Goal: Task Accomplishment & Management: Manage account settings

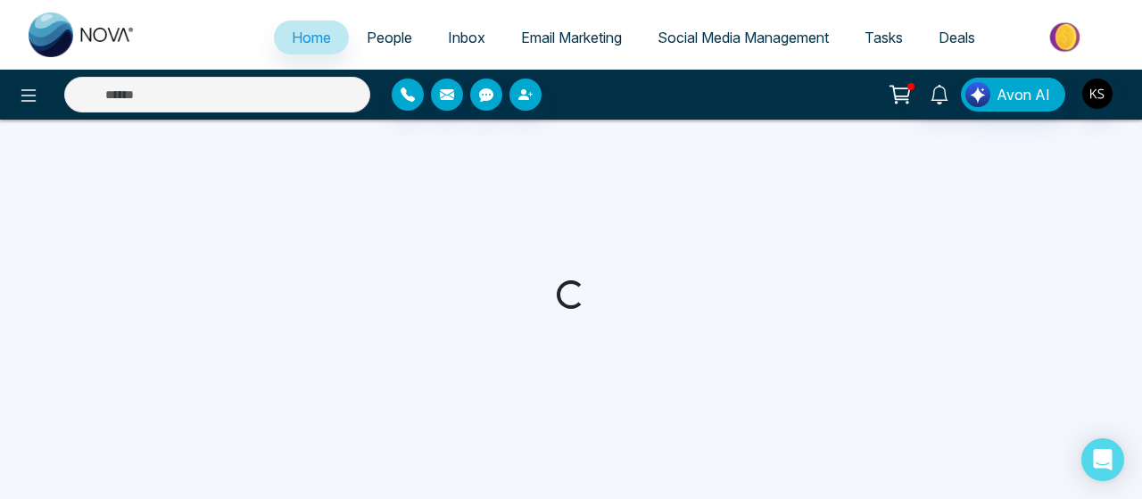
select select "*"
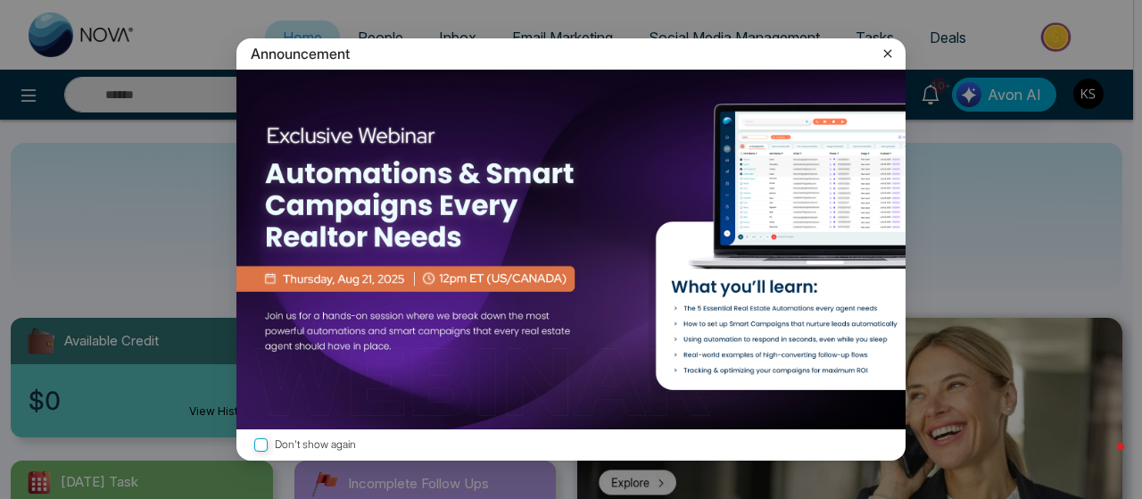
click at [880, 54] on icon at bounding box center [888, 54] width 18 height 18
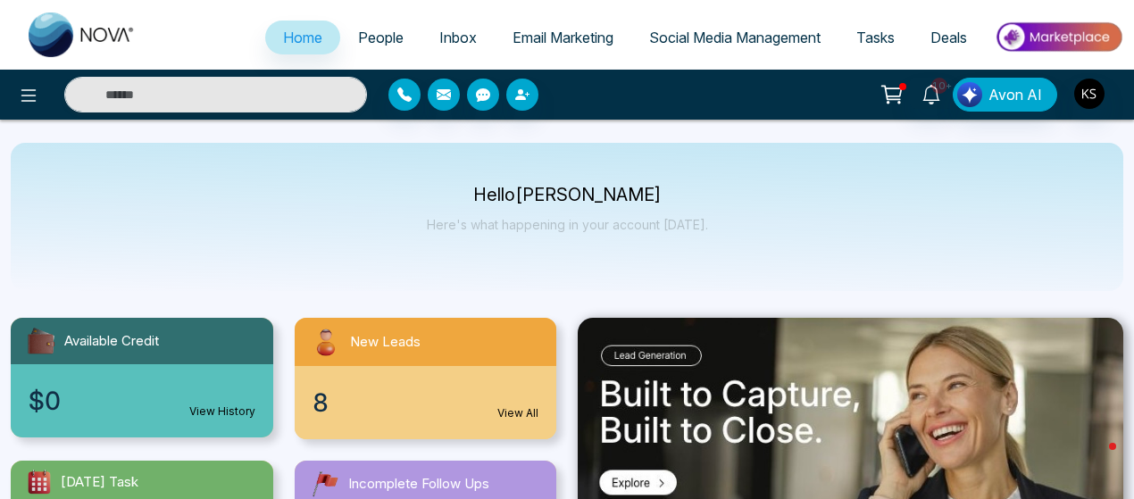
click at [386, 40] on span "People" at bounding box center [381, 38] width 46 height 18
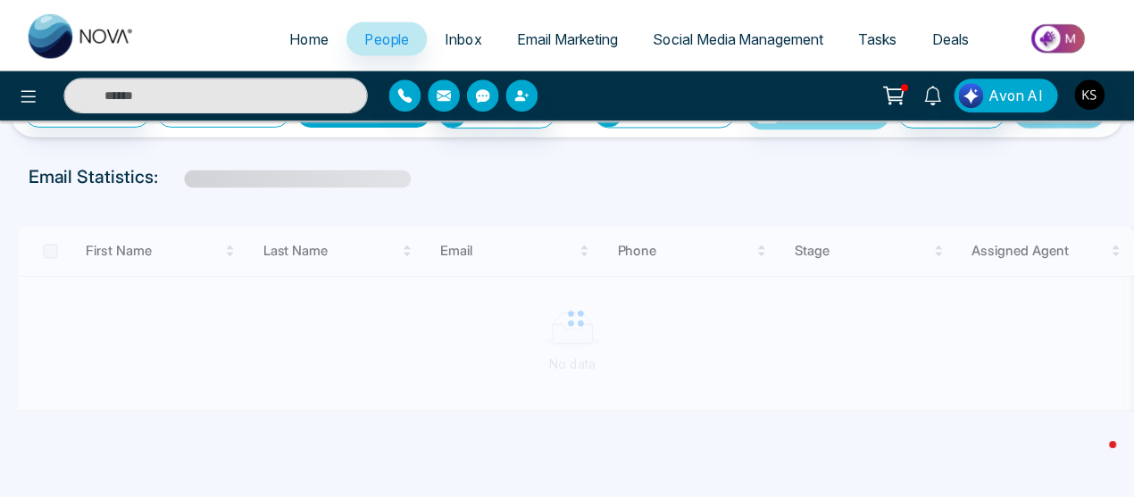
scroll to position [55, 0]
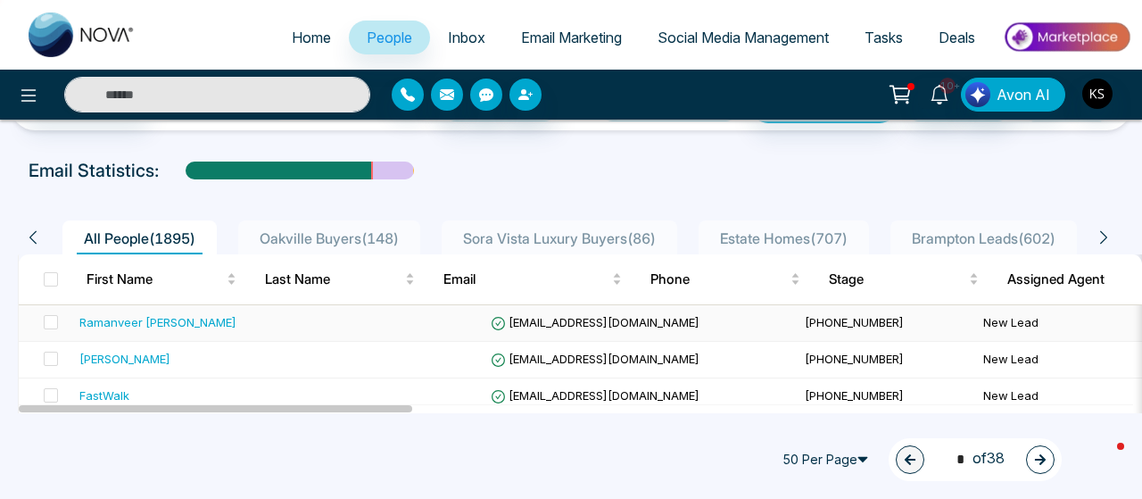
click at [118, 320] on div "Ramanveer [PERSON_NAME]" at bounding box center [157, 322] width 157 height 18
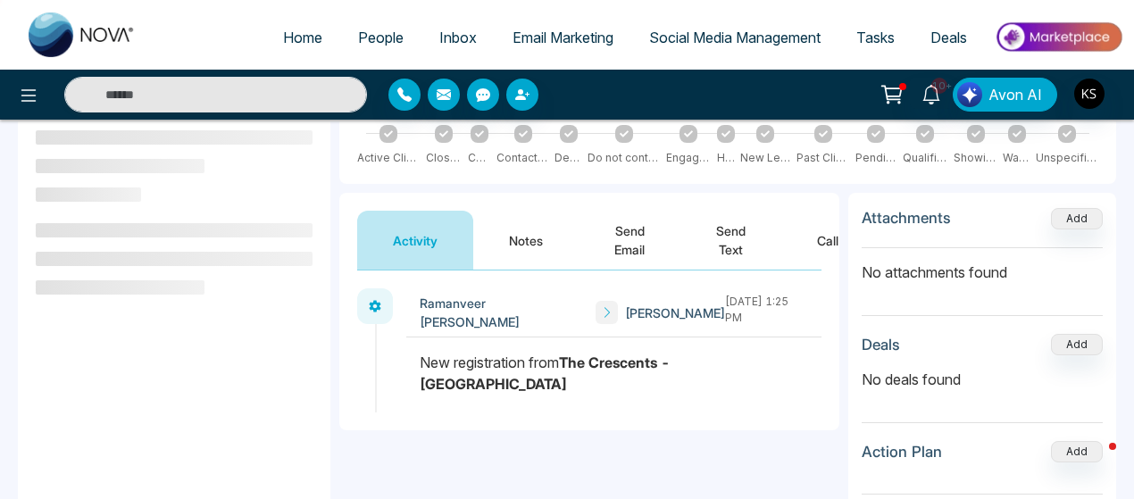
scroll to position [157, 0]
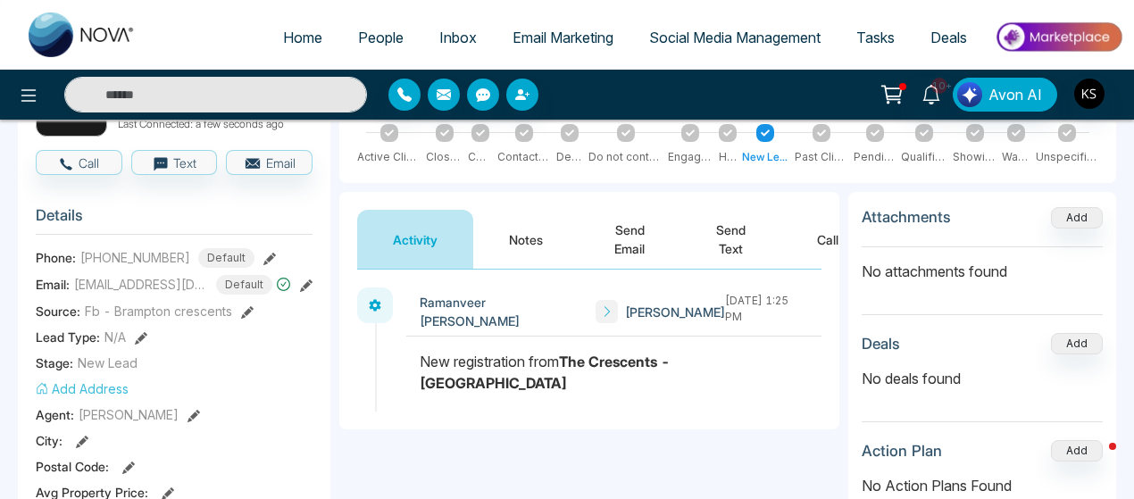
click at [130, 253] on span "[PHONE_NUMBER]" at bounding box center [135, 257] width 110 height 19
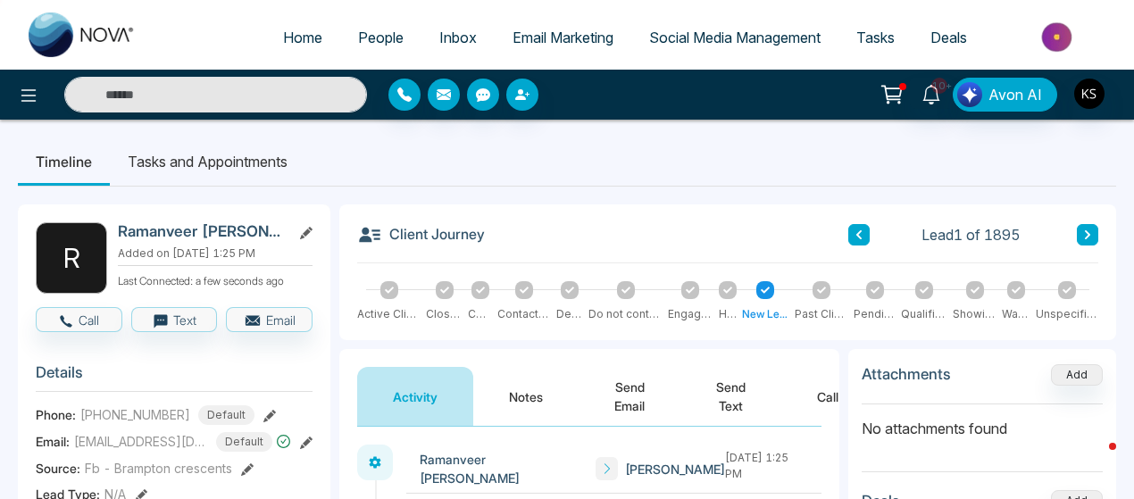
click at [148, 228] on h2 "Ramanveer [PERSON_NAME]" at bounding box center [201, 231] width 166 height 18
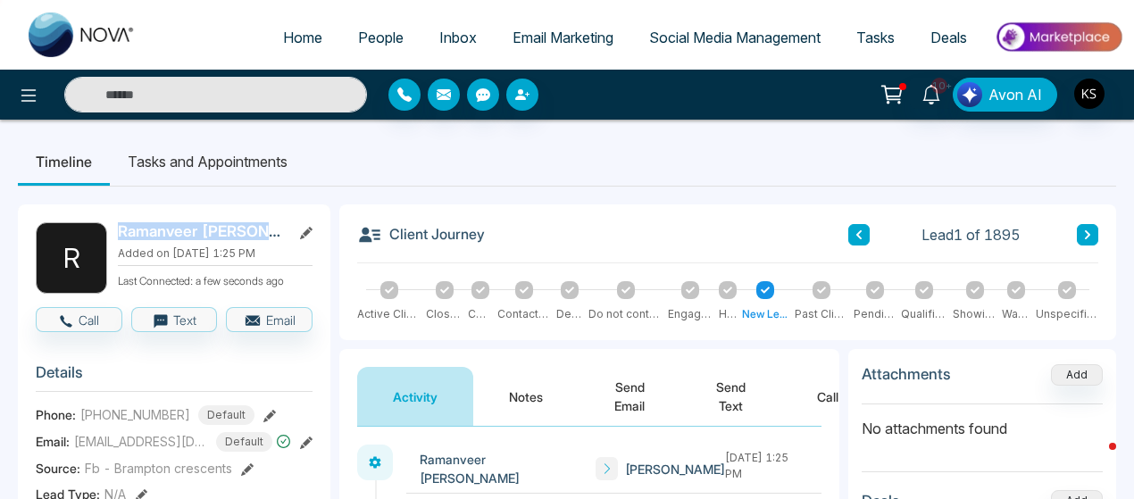
copy div "Ramanveer [PERSON_NAME]"
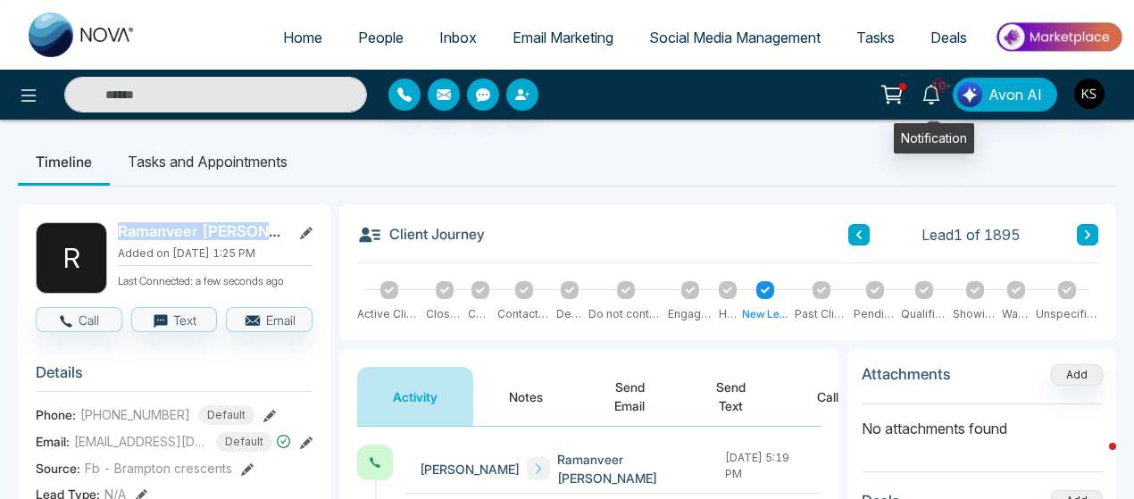
click at [928, 96] on icon at bounding box center [930, 95] width 17 height 20
click at [359, 167] on ul "Timeline Tasks and Appointments" at bounding box center [567, 161] width 1098 height 48
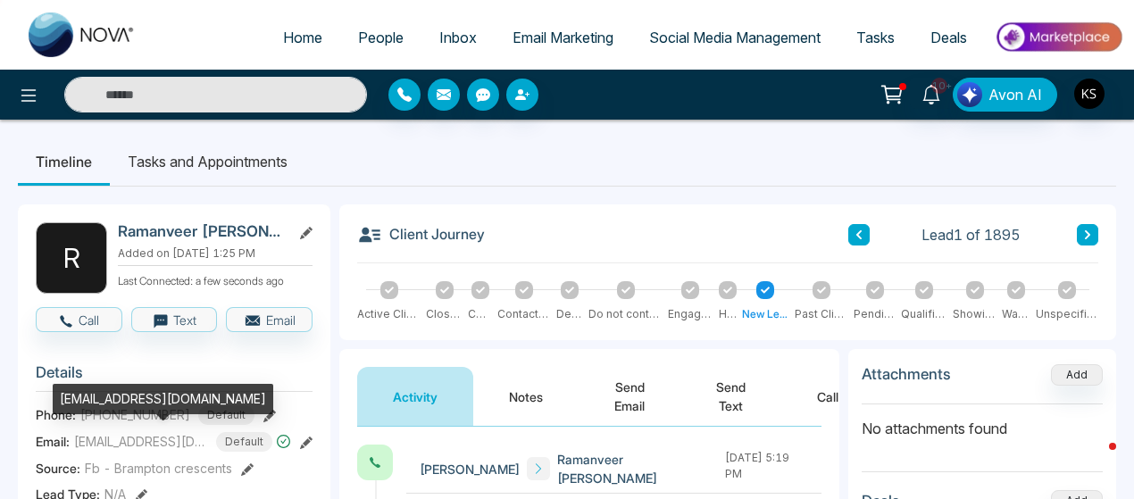
click at [121, 436] on span "[EMAIL_ADDRESS][DOMAIN_NAME]" at bounding box center [141, 441] width 134 height 19
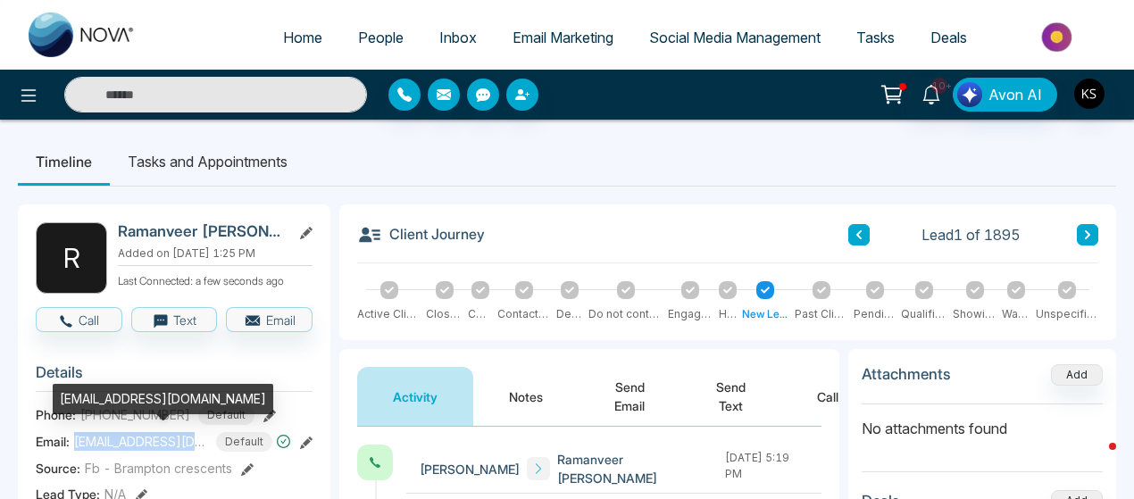
copy span "[EMAIL_ADDRESS][DOMAIN_NAME]"
click at [137, 411] on div "[EMAIL_ADDRESS][DOMAIN_NAME]" at bounding box center [163, 399] width 220 height 30
click at [115, 413] on div "[EMAIL_ADDRESS][DOMAIN_NAME]" at bounding box center [163, 399] width 220 height 30
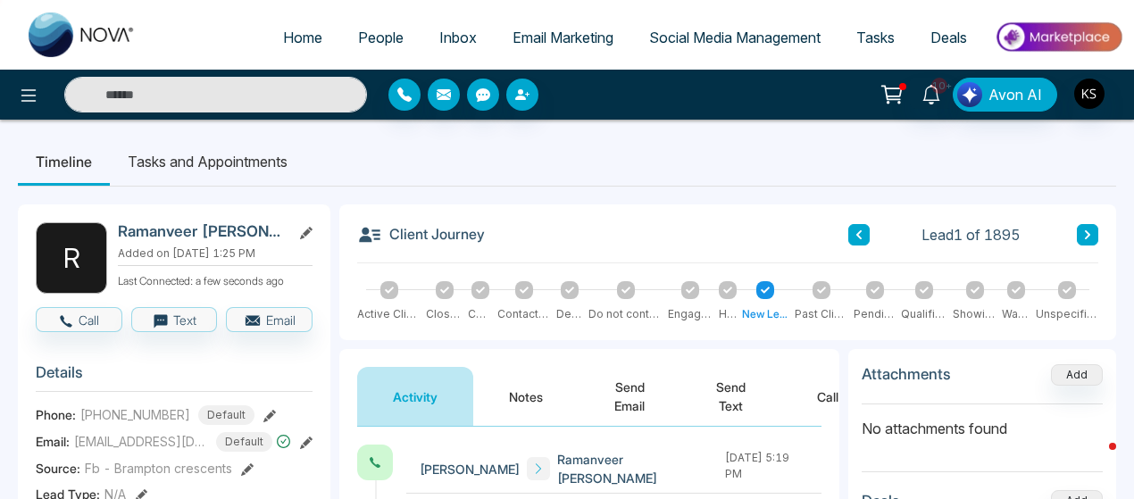
click at [134, 418] on span "[PHONE_NUMBER]" at bounding box center [135, 414] width 110 height 19
copy span "16476201646"
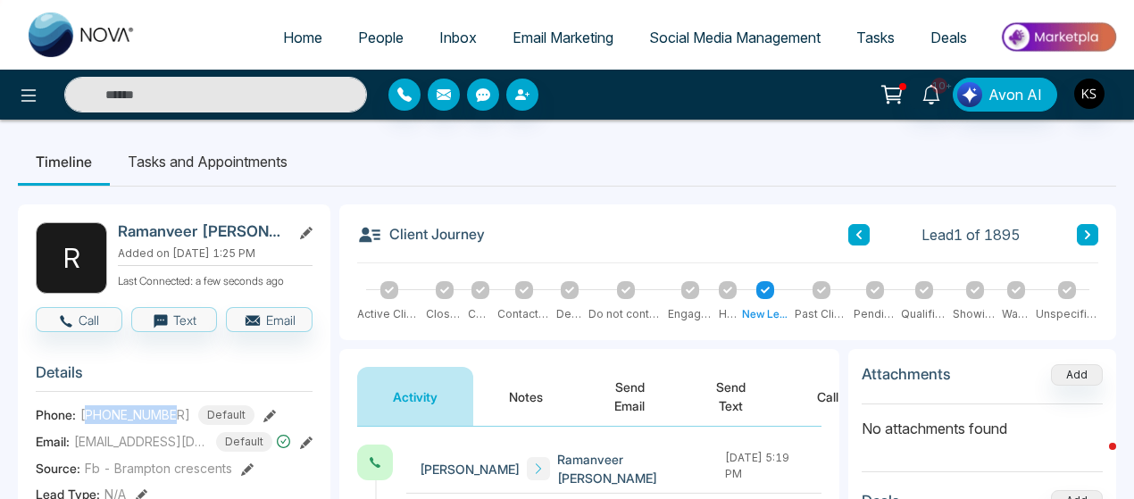
copy span "16476201646"
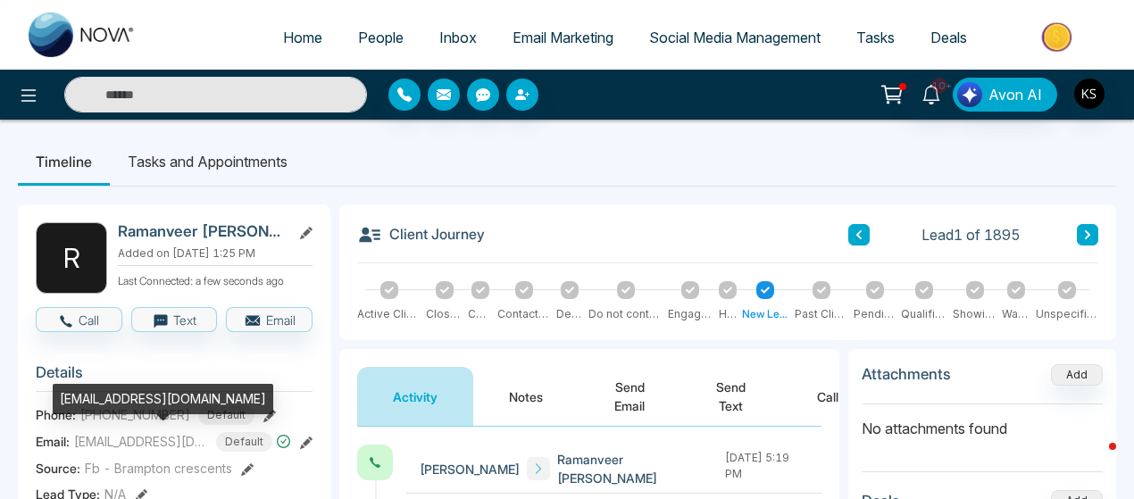
click at [132, 440] on span "[EMAIL_ADDRESS][DOMAIN_NAME]" at bounding box center [141, 441] width 134 height 19
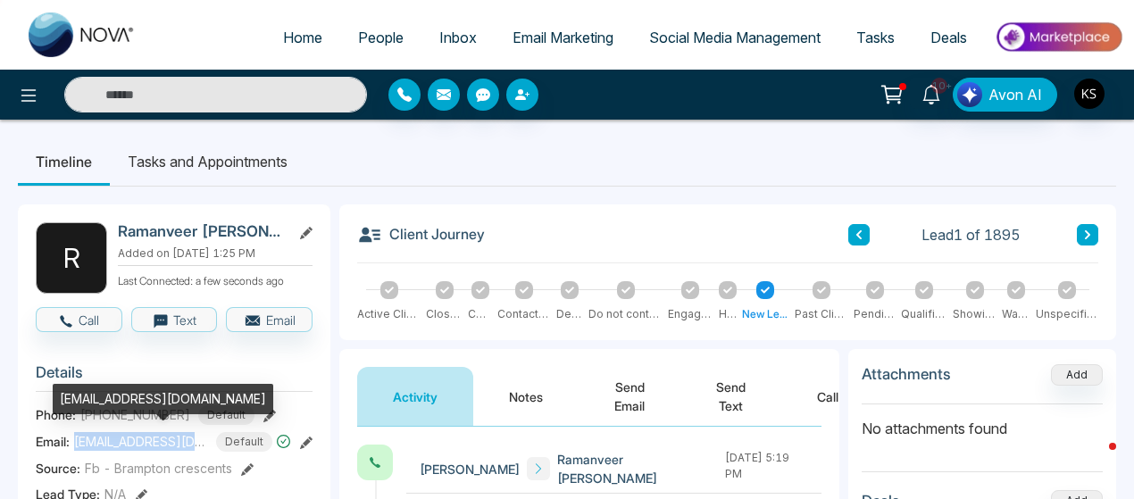
click at [132, 440] on span "[EMAIL_ADDRESS][DOMAIN_NAME]" at bounding box center [141, 441] width 134 height 19
copy span "[EMAIL_ADDRESS][DOMAIN_NAME]"
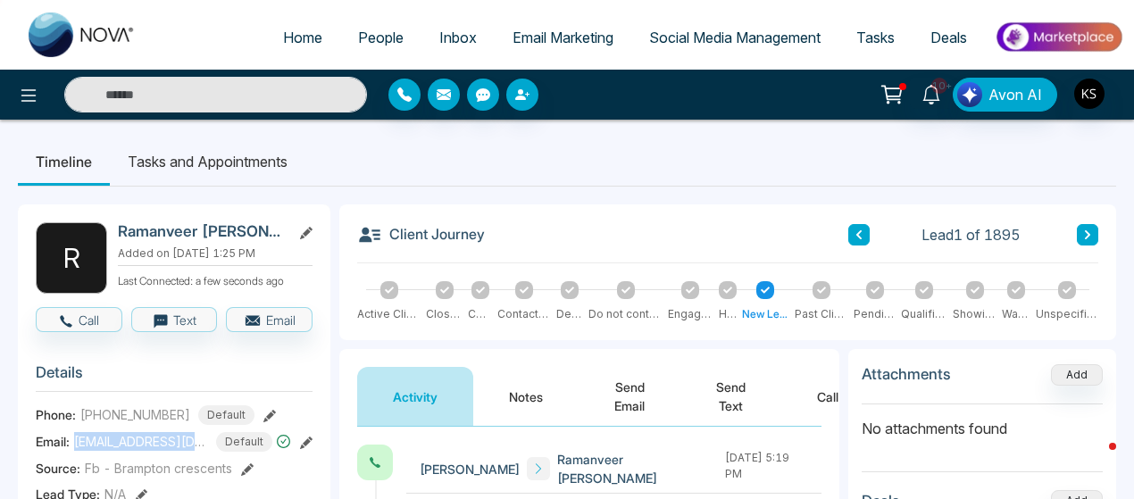
click at [1083, 233] on icon at bounding box center [1087, 234] width 9 height 11
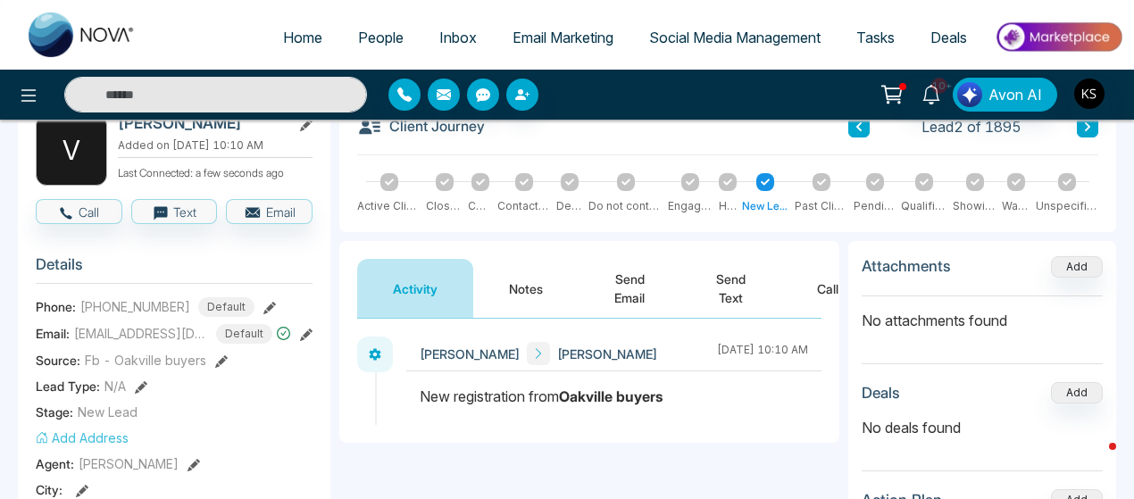
scroll to position [109, 0]
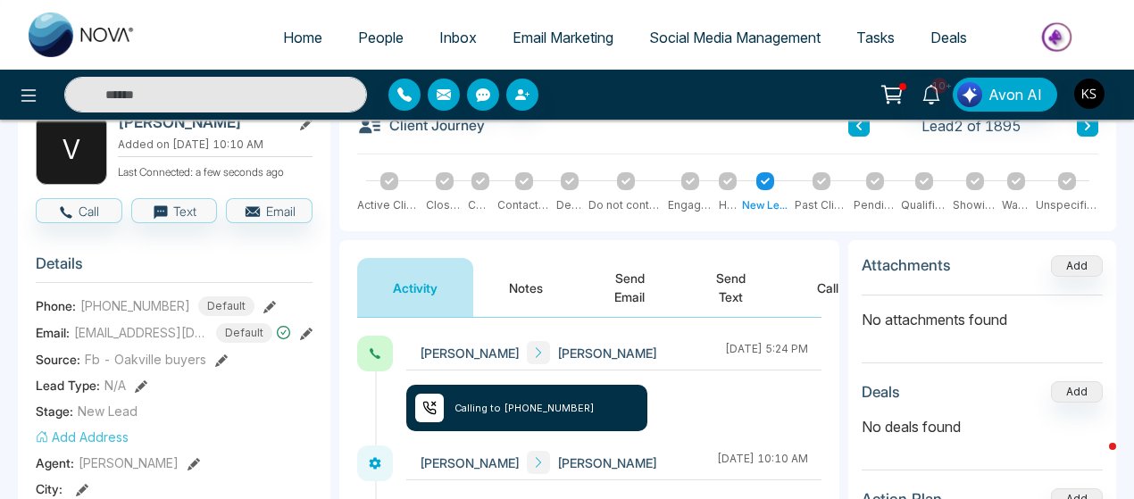
click at [539, 303] on button "Notes" at bounding box center [525, 287] width 105 height 59
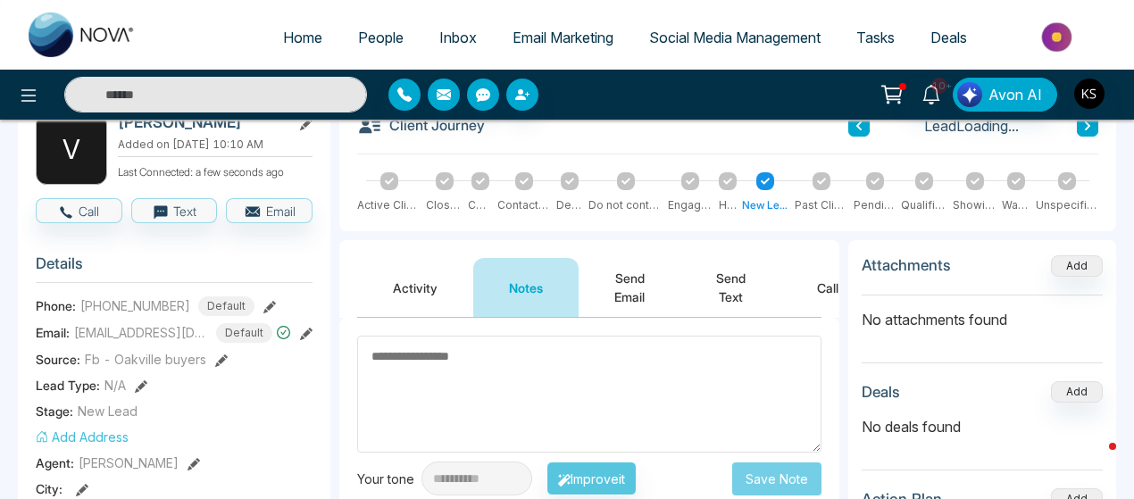
click at [469, 378] on textarea at bounding box center [589, 394] width 464 height 117
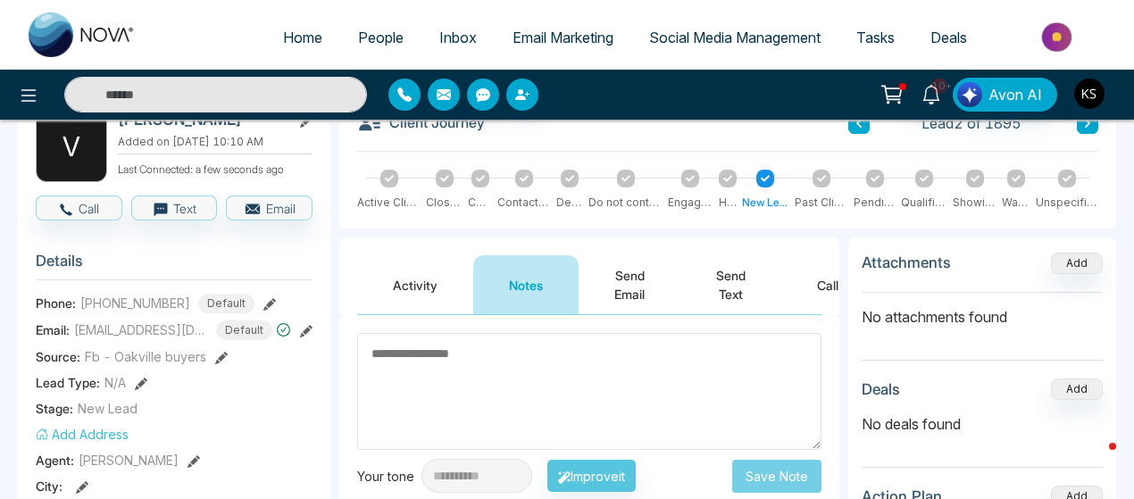
scroll to position [111, 0]
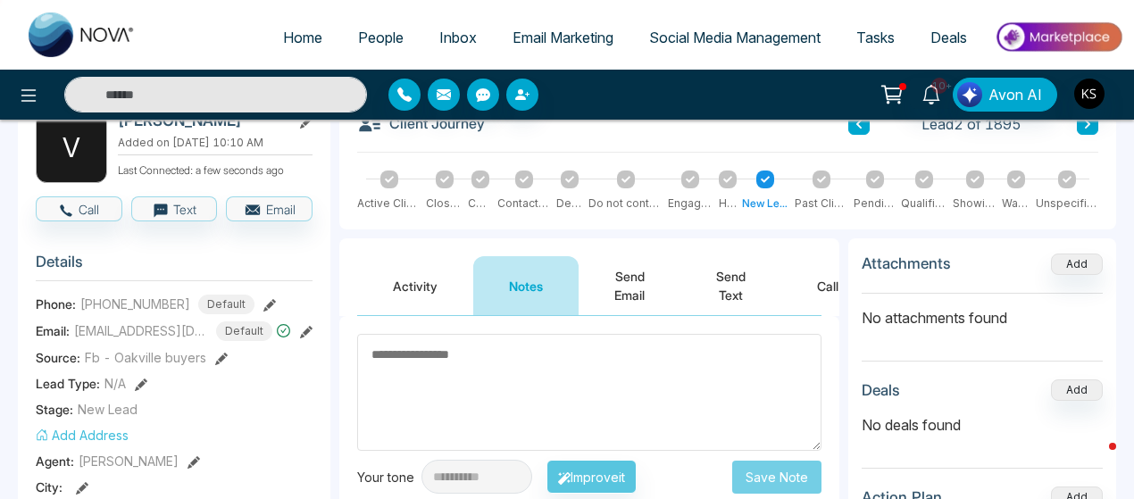
click at [395, 355] on textarea at bounding box center [589, 392] width 464 height 117
click at [469, 359] on textarea at bounding box center [589, 392] width 464 height 117
click at [469, 356] on textarea at bounding box center [589, 392] width 464 height 117
click at [466, 352] on textarea at bounding box center [589, 392] width 464 height 117
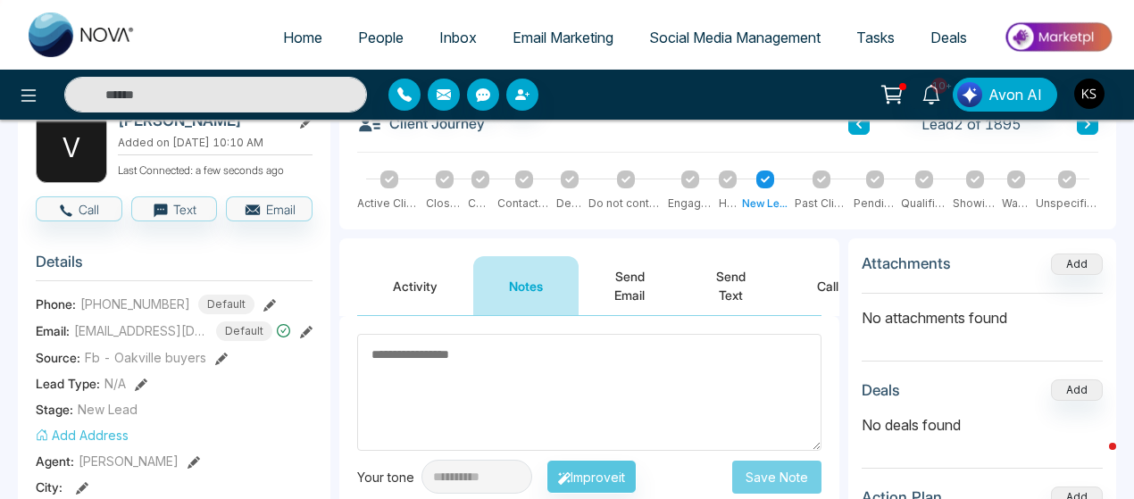
scroll to position [0, 0]
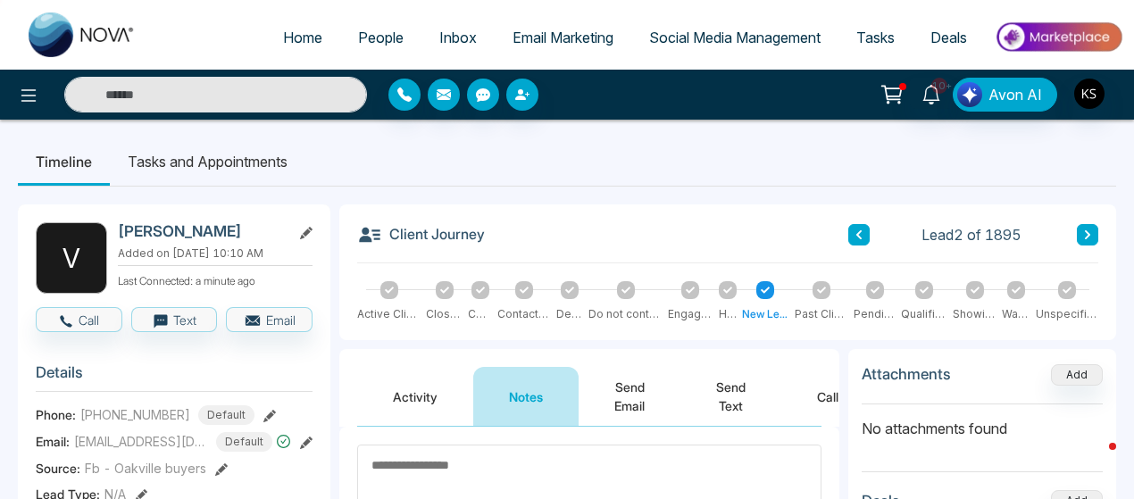
click at [407, 466] on textarea at bounding box center [589, 502] width 464 height 117
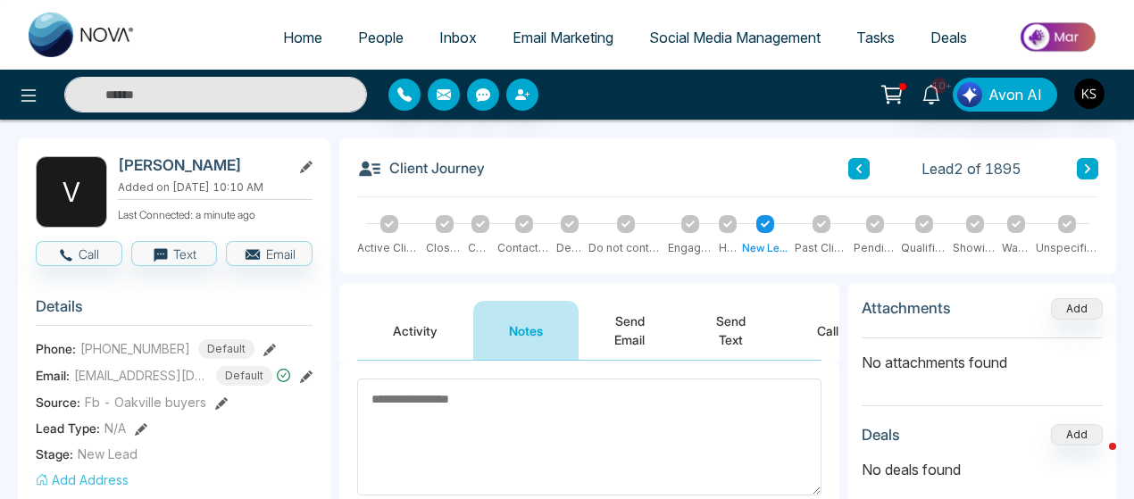
scroll to position [84, 0]
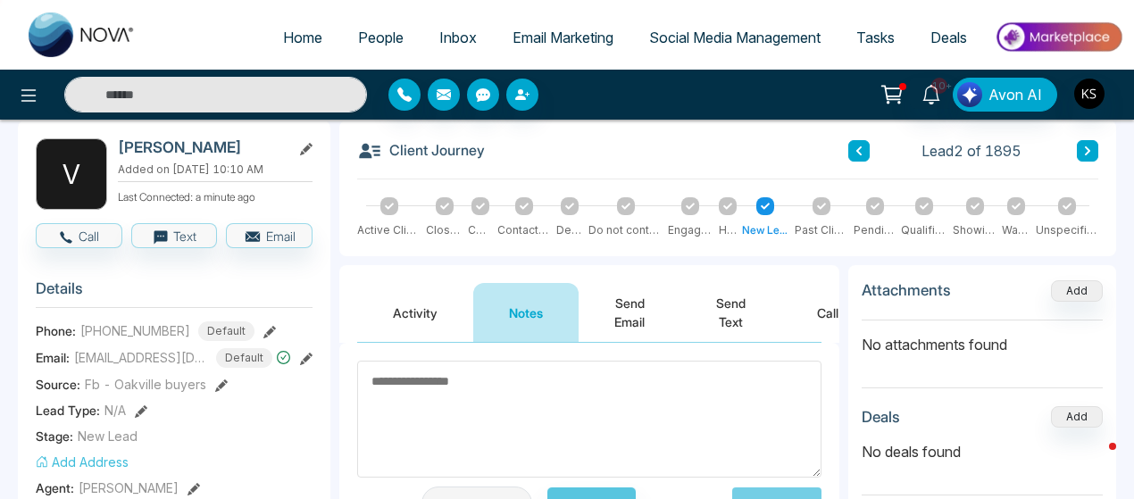
click at [431, 377] on textarea at bounding box center [589, 419] width 464 height 117
click at [418, 381] on textarea at bounding box center [589, 419] width 464 height 117
click at [424, 379] on textarea at bounding box center [589, 419] width 464 height 117
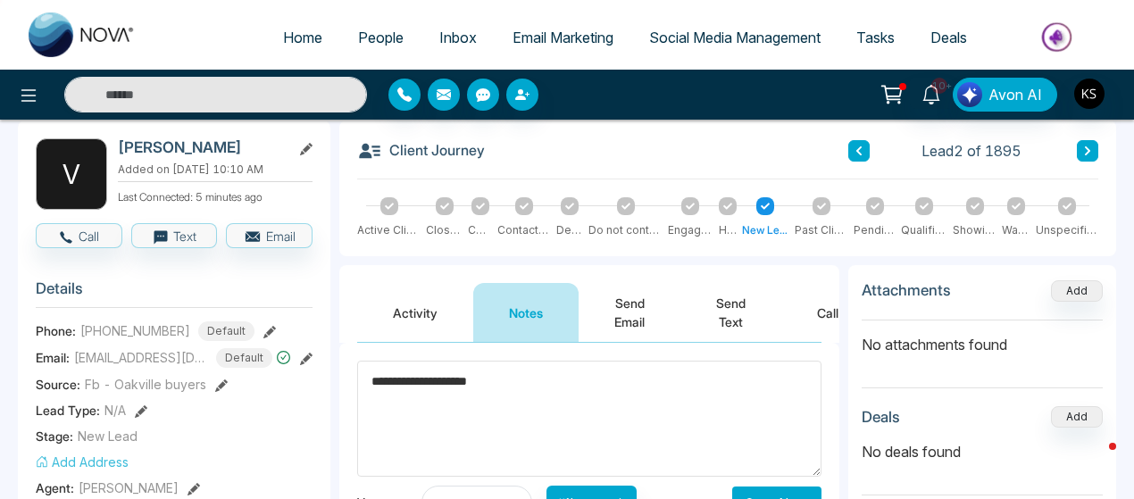
click at [530, 384] on textarea "**********" at bounding box center [589, 419] width 464 height 116
click at [528, 385] on textarea "**********" at bounding box center [589, 419] width 464 height 116
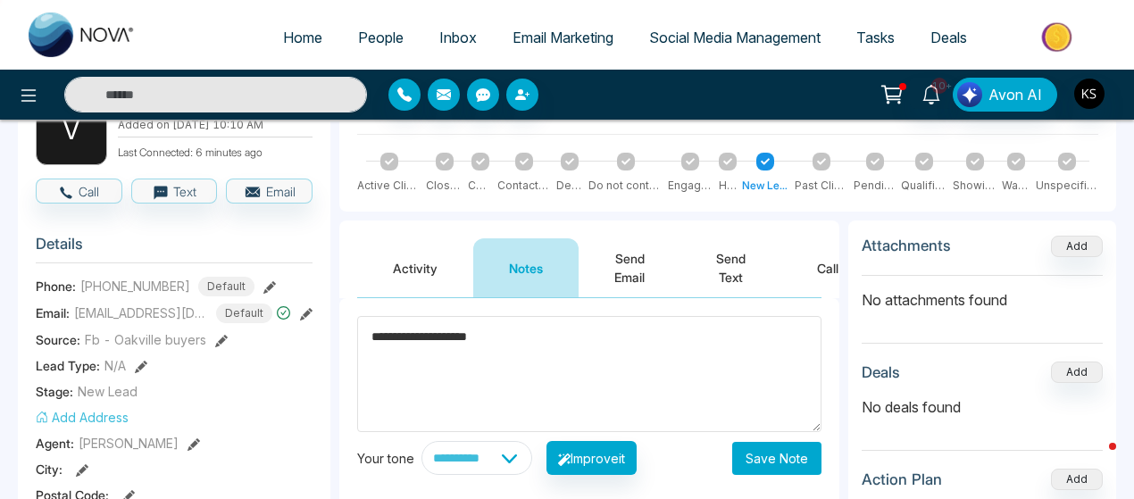
type textarea "**********"
click at [741, 451] on button "Save Note" at bounding box center [776, 458] width 89 height 33
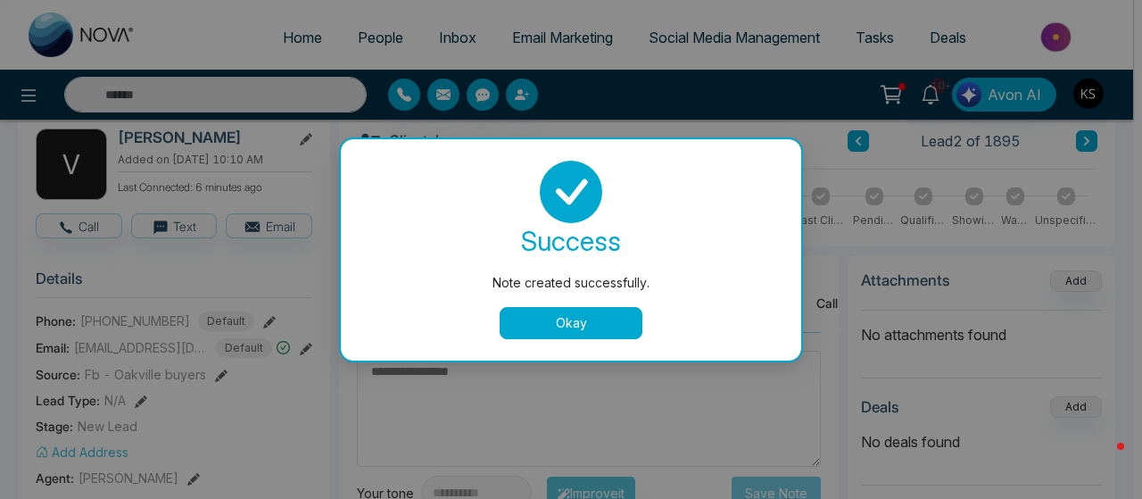
click at [131, 361] on div "Note created successfully. success Note created successfully. Okay" at bounding box center [571, 249] width 1142 height 499
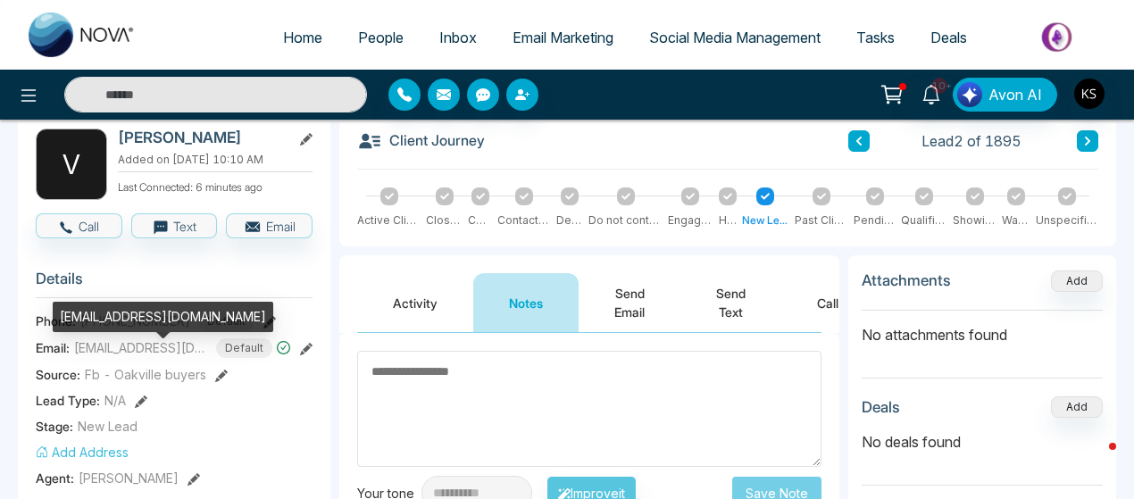
click at [140, 356] on span "[EMAIL_ADDRESS][DOMAIN_NAME]" at bounding box center [141, 347] width 134 height 19
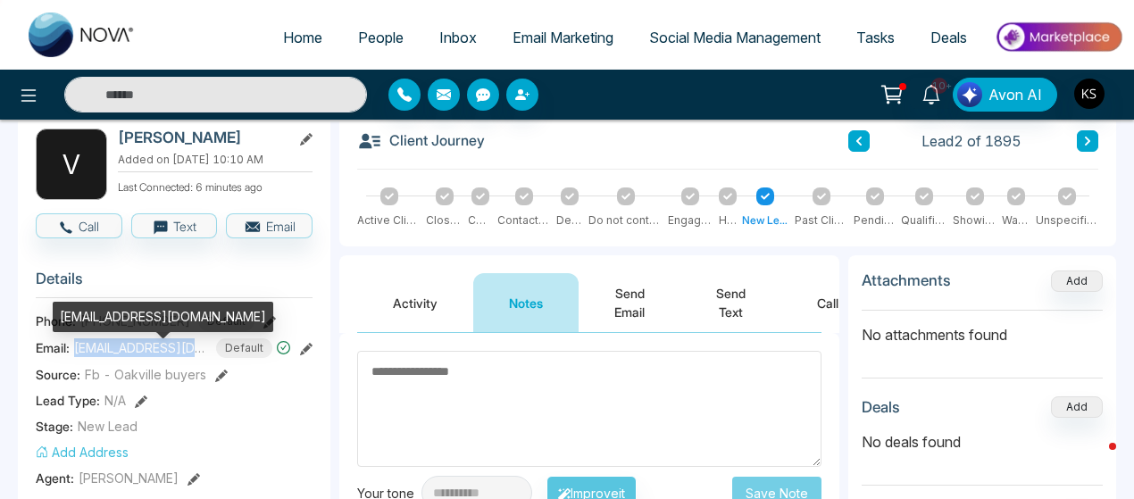
click at [140, 356] on span "[EMAIL_ADDRESS][DOMAIN_NAME]" at bounding box center [141, 347] width 134 height 19
copy span "[EMAIL_ADDRESS][DOMAIN_NAME]"
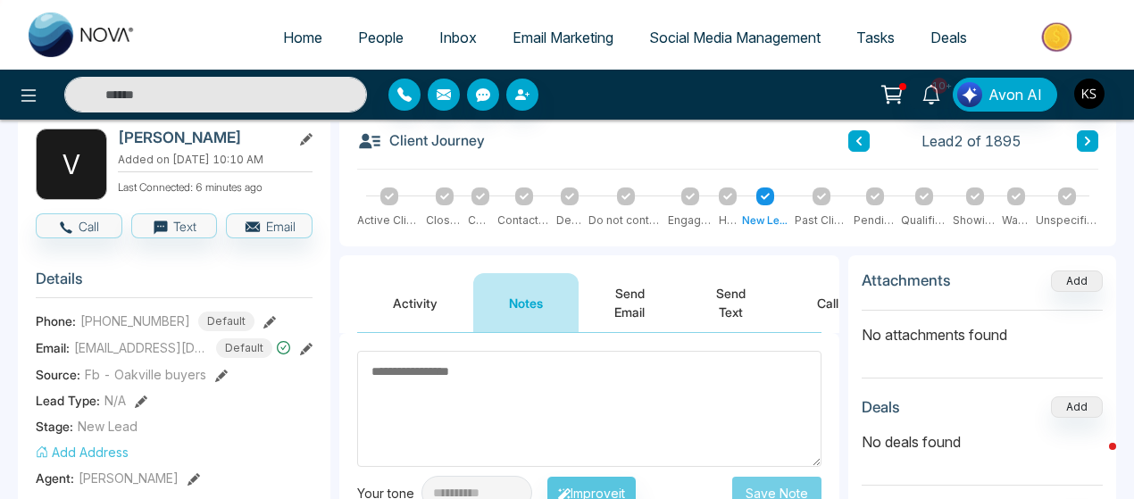
click at [112, 329] on span "[PHONE_NUMBER]" at bounding box center [135, 321] width 110 height 19
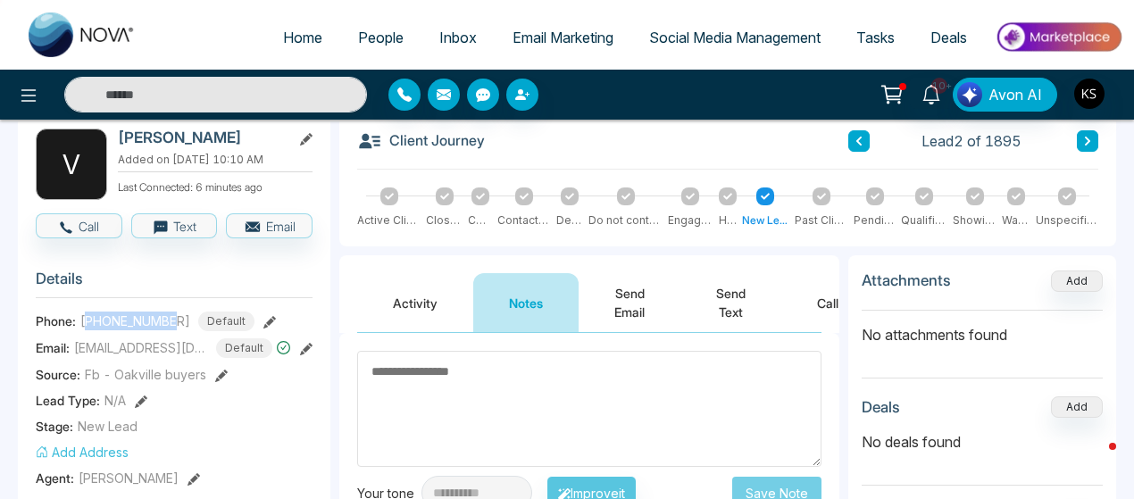
click at [112, 329] on span "[PHONE_NUMBER]" at bounding box center [135, 321] width 110 height 19
copy span "16479916916"
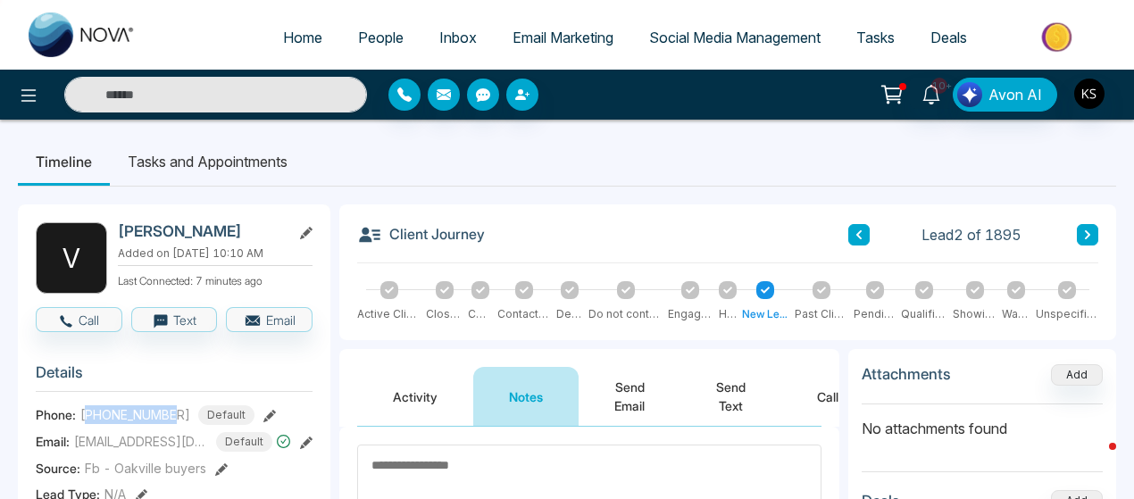
click at [1091, 226] on button at bounding box center [1086, 234] width 21 height 21
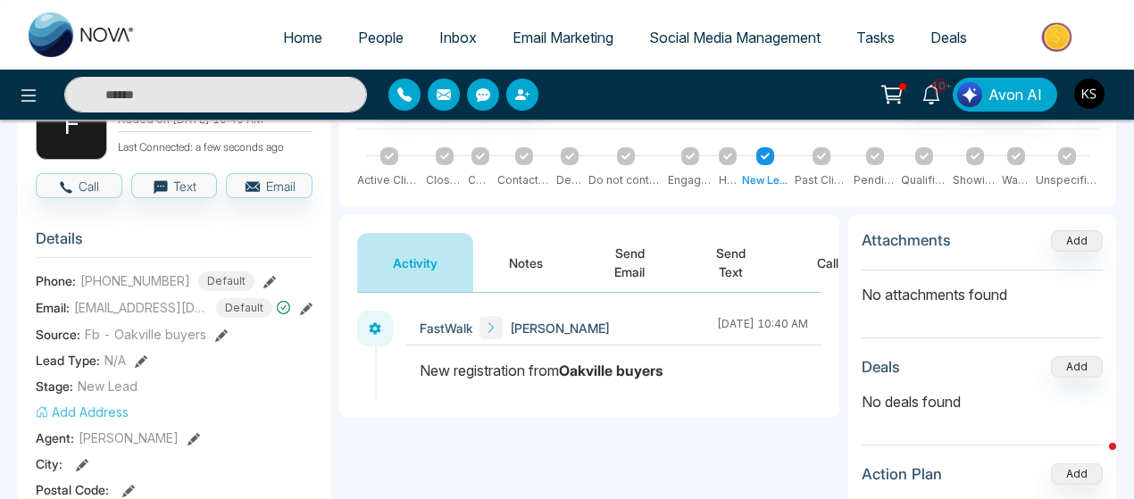
scroll to position [136, 0]
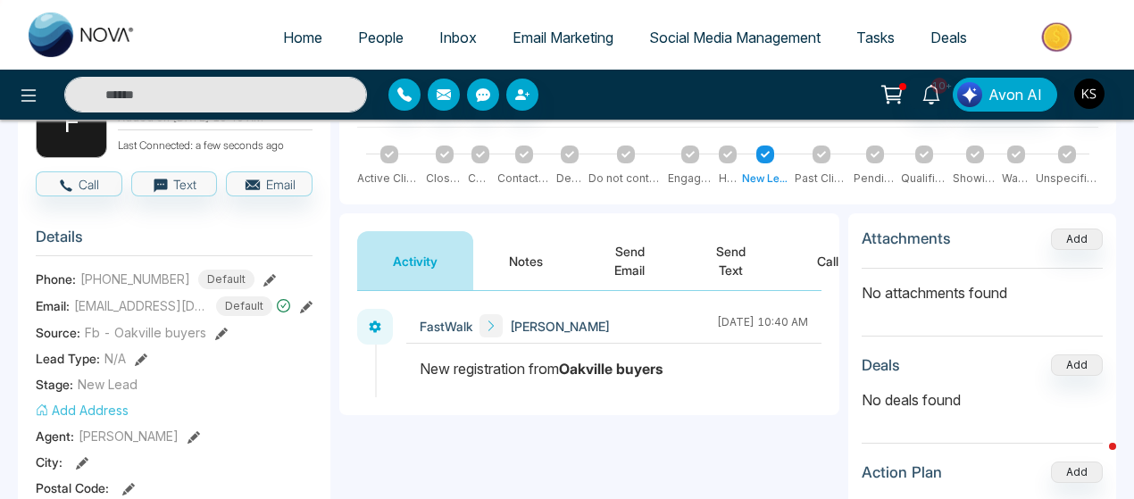
click at [543, 256] on button "Notes" at bounding box center [525, 260] width 105 height 59
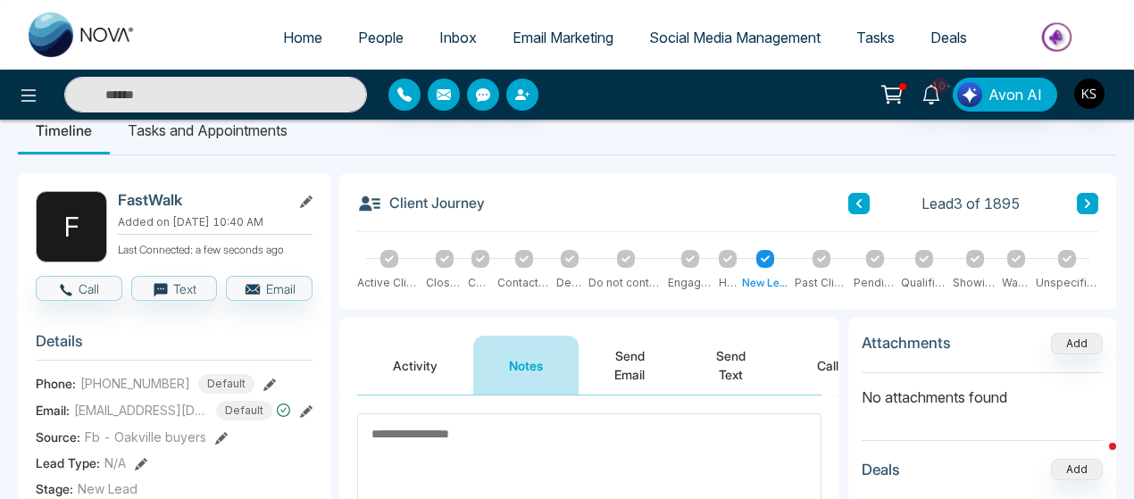
scroll to position [30, 0]
click at [444, 435] on textarea at bounding box center [589, 472] width 464 height 117
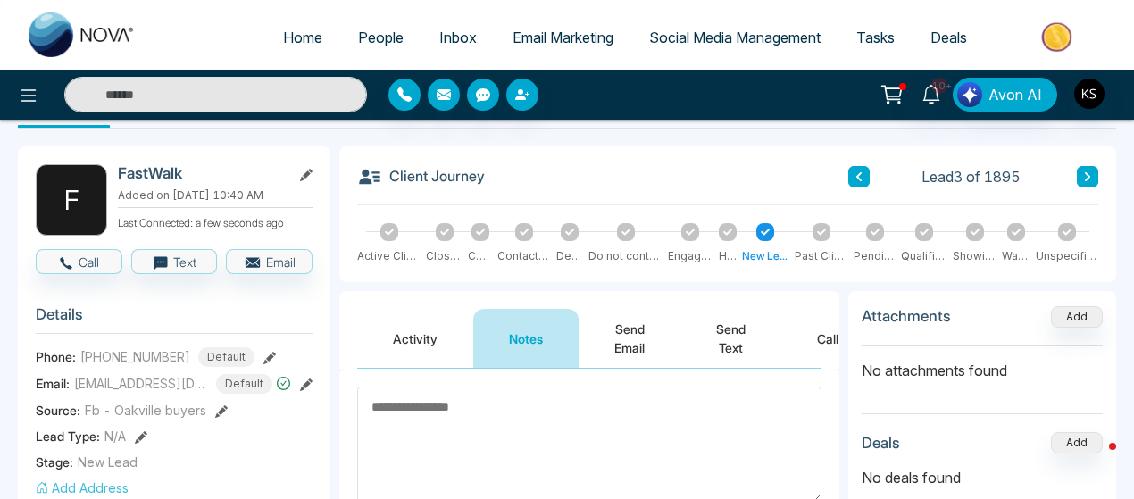
scroll to position [59, 0]
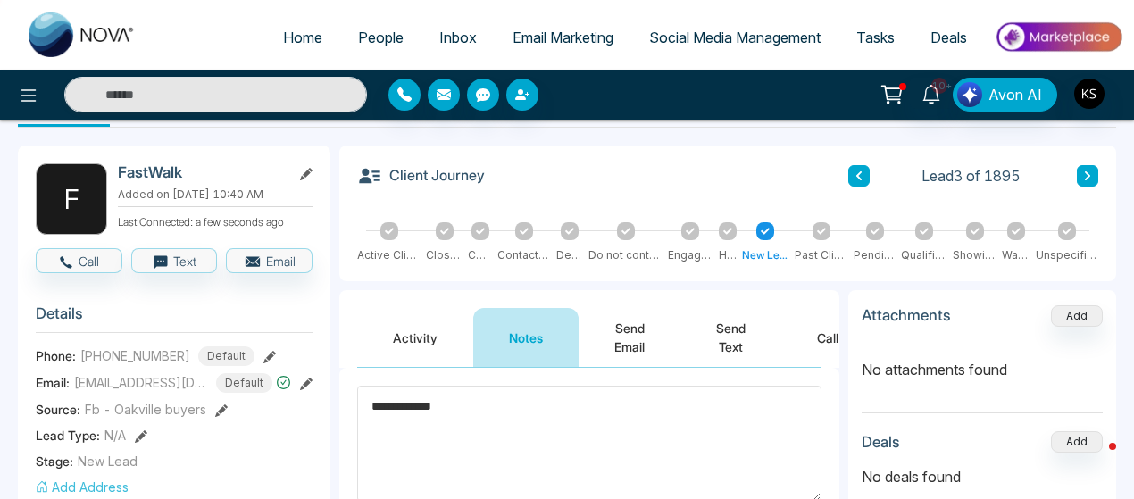
type textarea "**********"
click at [307, 174] on icon at bounding box center [306, 174] width 12 height 12
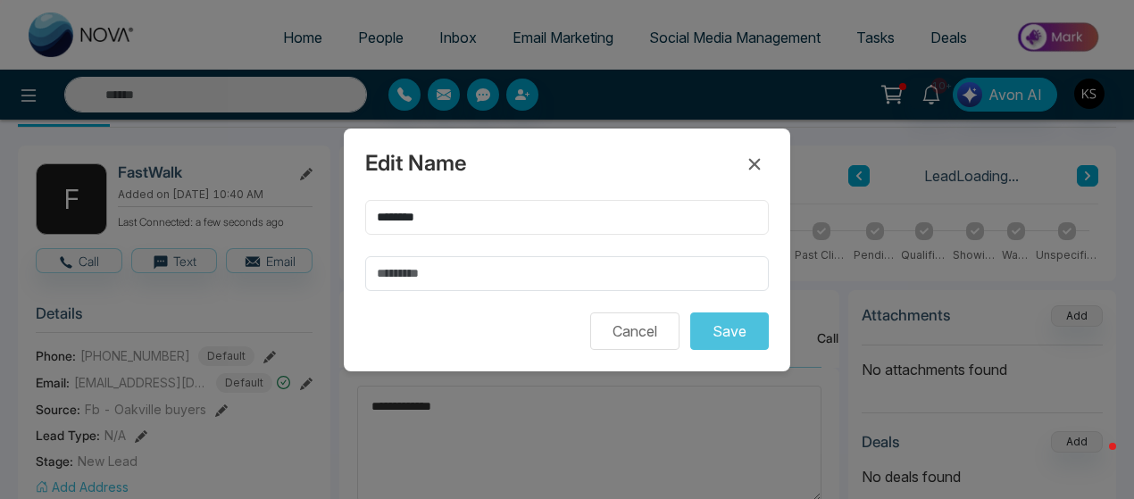
click at [434, 223] on input "********" at bounding box center [566, 217] width 403 height 35
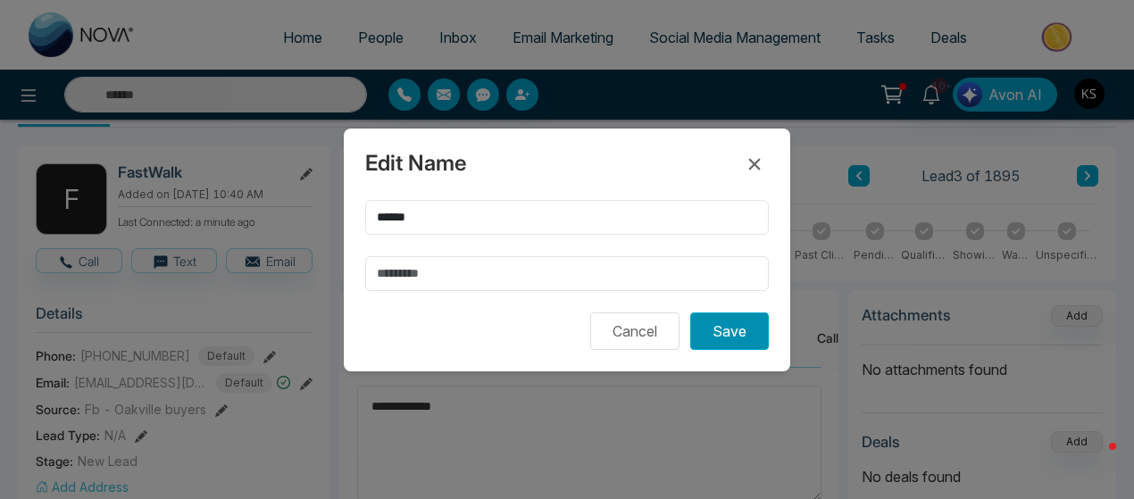
type input "******"
click at [723, 326] on button "Save" at bounding box center [729, 330] width 79 height 37
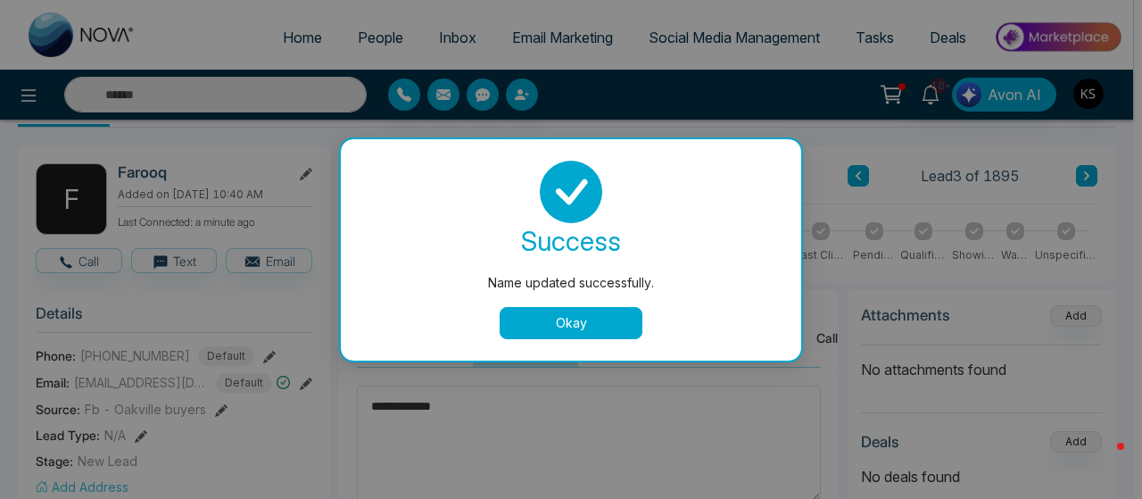
click at [603, 317] on button "Okay" at bounding box center [571, 323] width 143 height 32
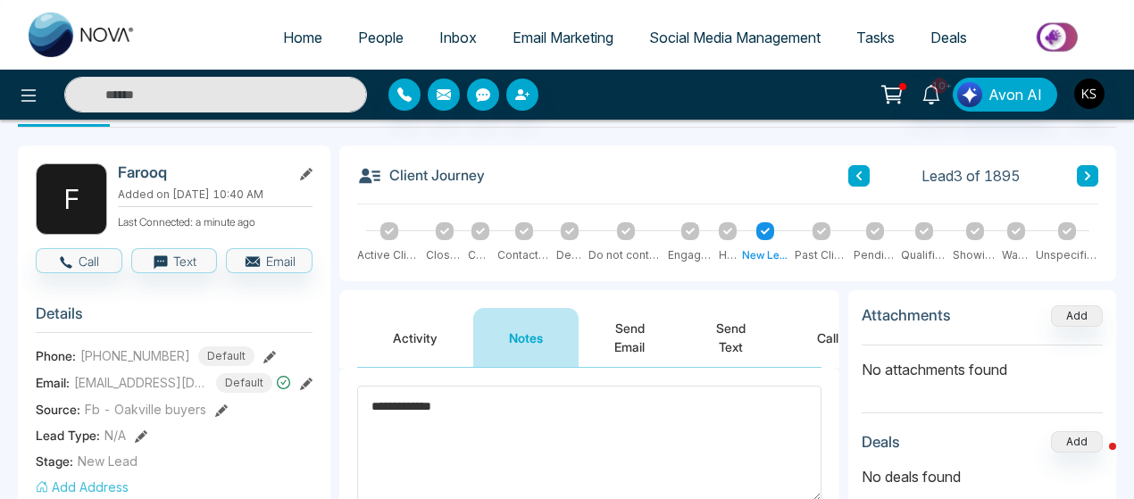
click at [465, 407] on textarea "**********" at bounding box center [589, 444] width 464 height 116
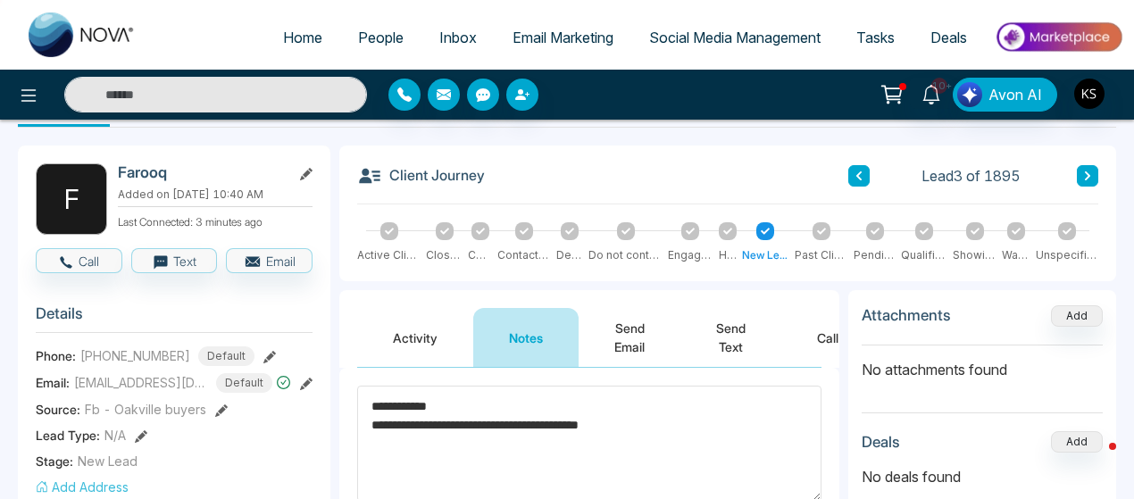
type textarea "**********"
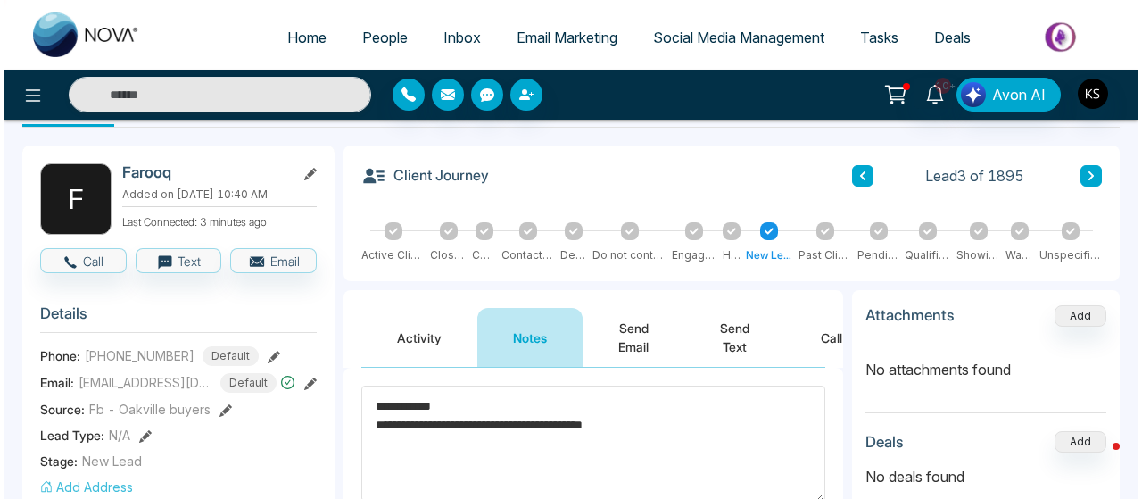
scroll to position [0, 0]
